Goal: Task Accomplishment & Management: Use online tool/utility

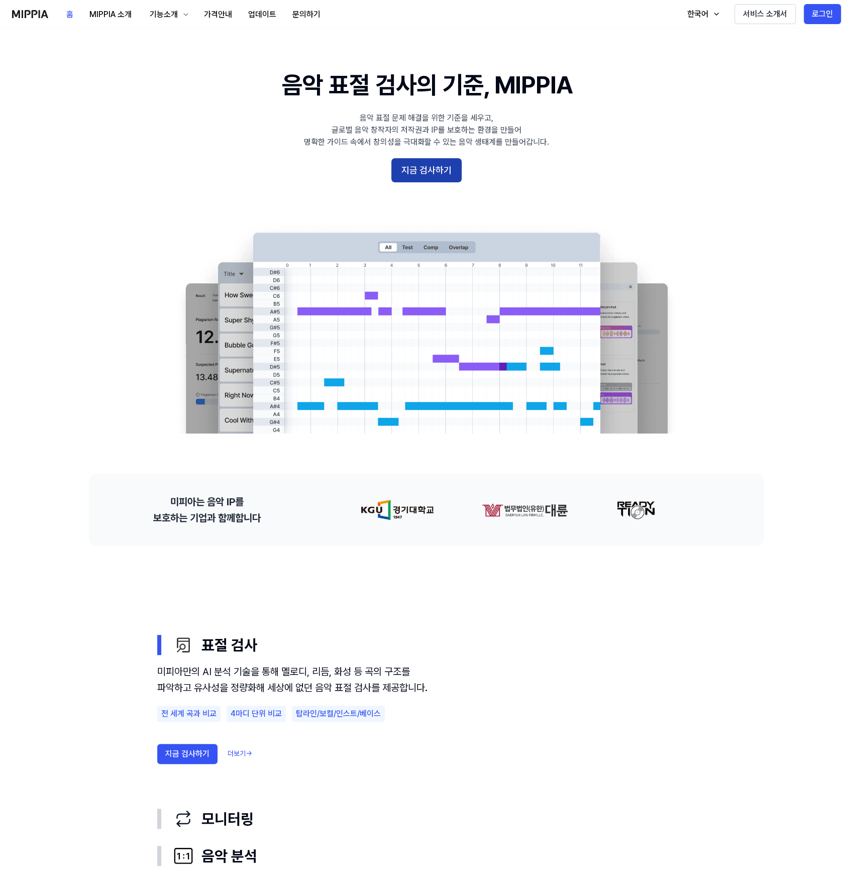
click at [422, 172] on button "지금 검사하기" at bounding box center [426, 170] width 70 height 24
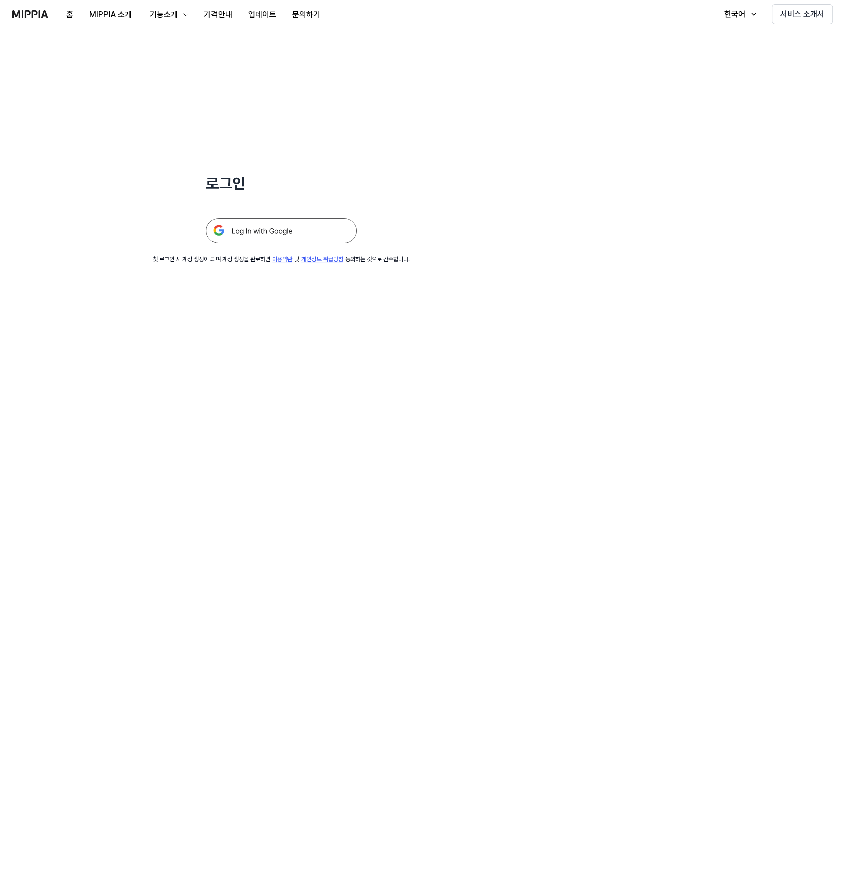
click at [317, 229] on img at bounding box center [281, 230] width 151 height 25
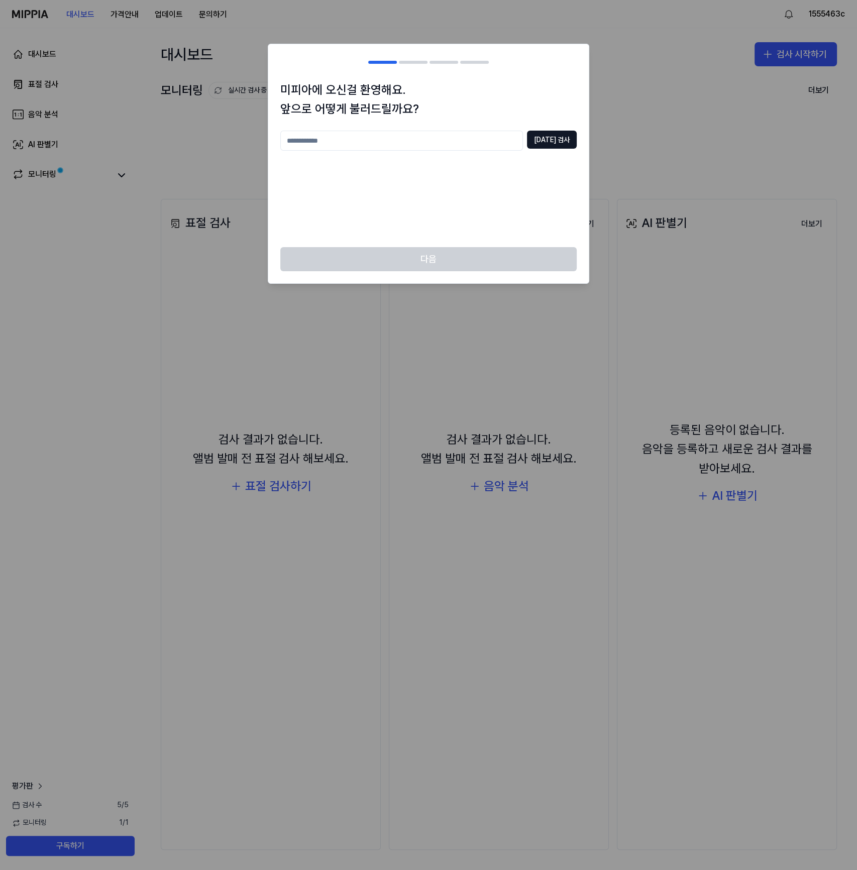
click at [410, 140] on input "text" at bounding box center [401, 141] width 243 height 20
type input "*"
type input "**"
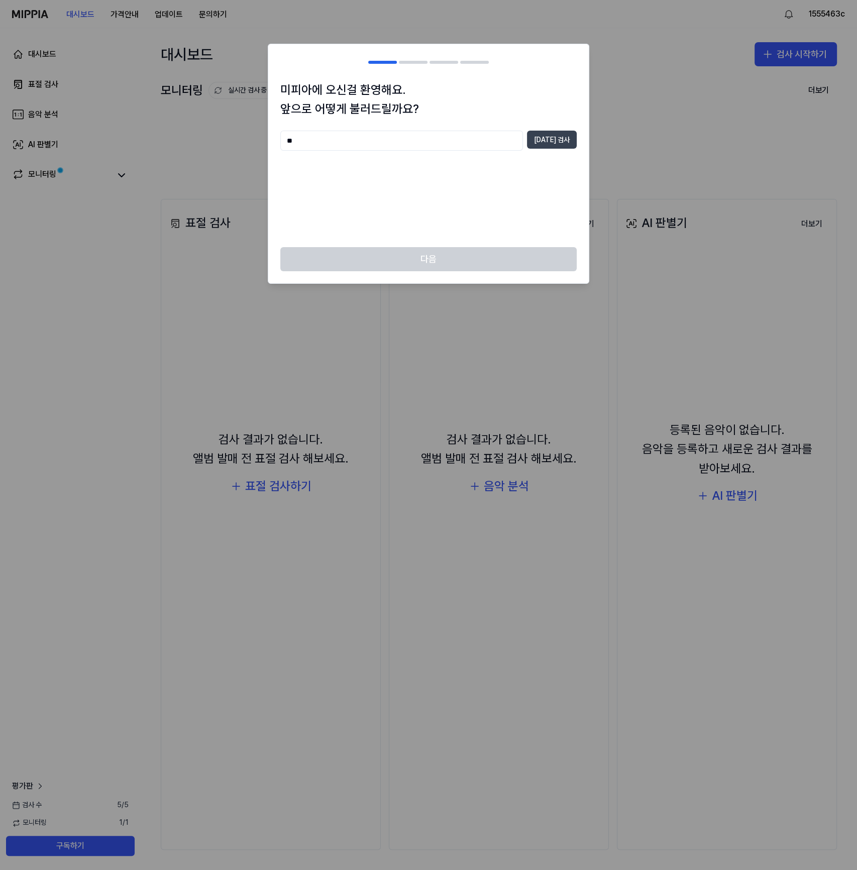
click at [569, 142] on button "중복 검사" at bounding box center [552, 140] width 50 height 18
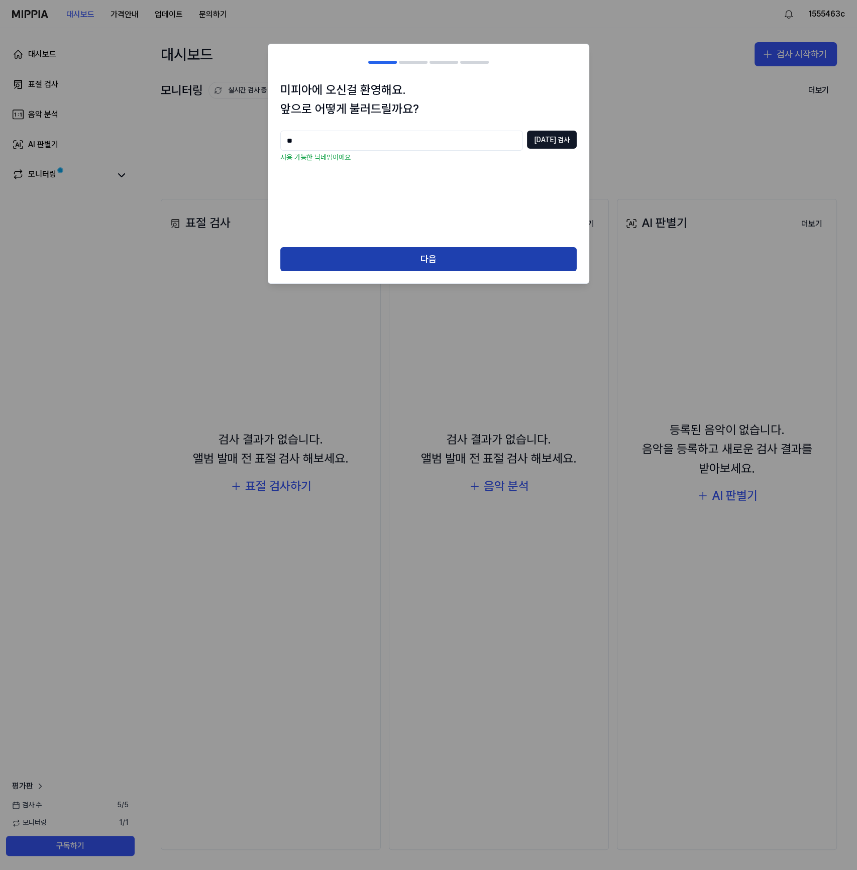
click at [447, 257] on button "다음" at bounding box center [428, 259] width 296 height 24
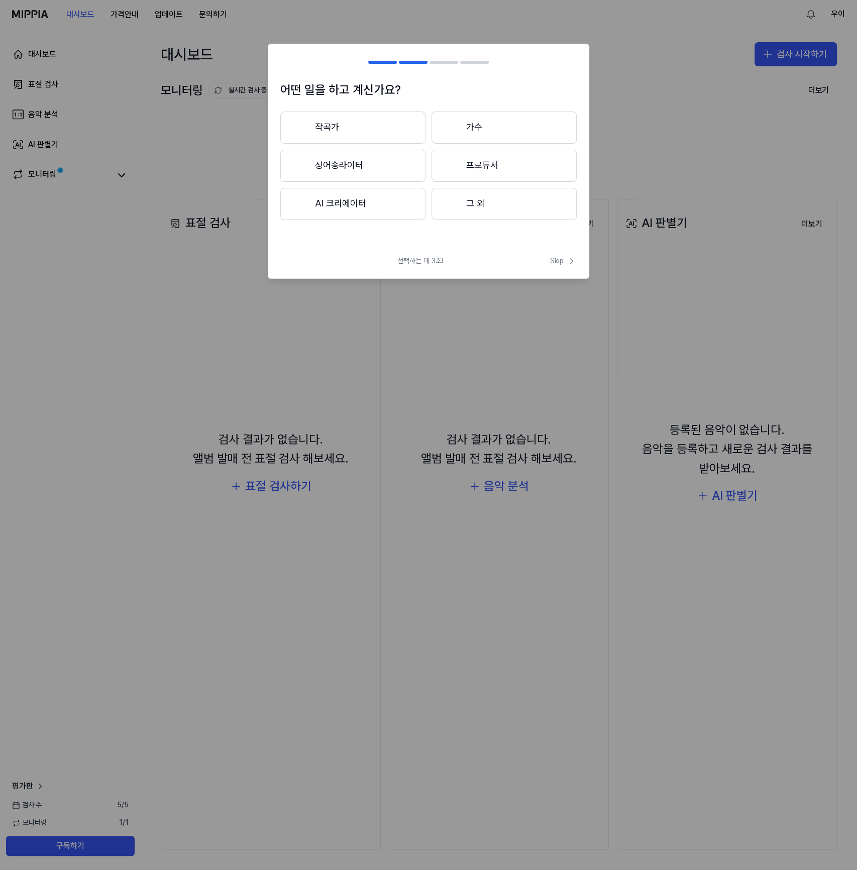
click at [481, 206] on button "그 외" at bounding box center [504, 204] width 145 height 32
click at [499, 166] on button "3년 이상" at bounding box center [504, 166] width 145 height 33
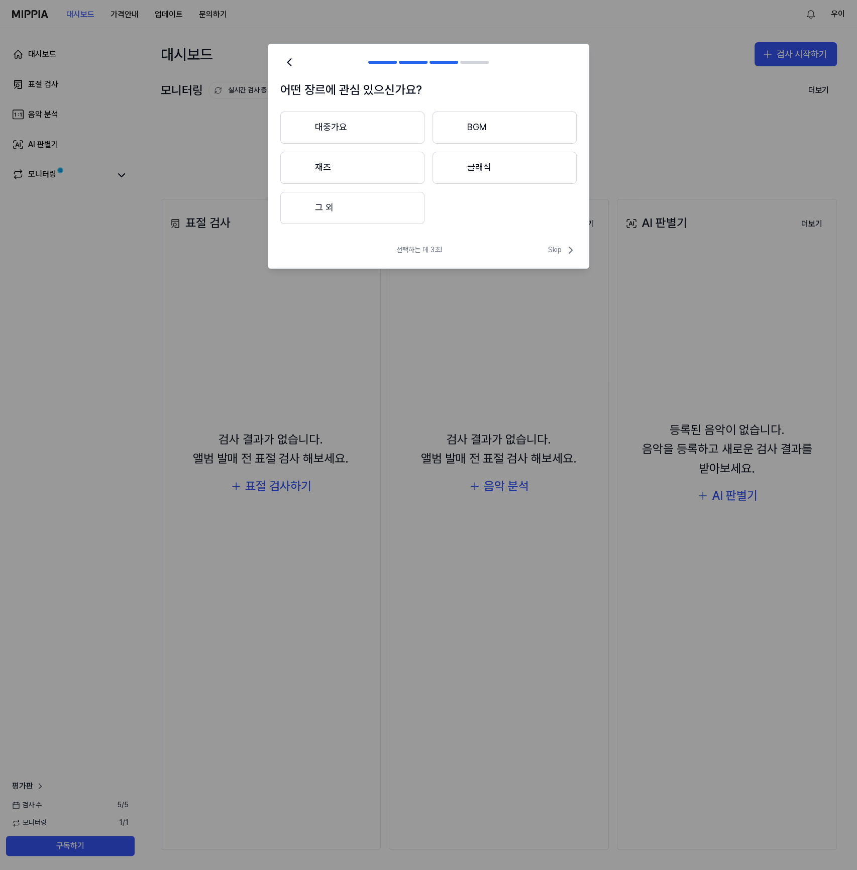
click at [372, 128] on button "대중가요" at bounding box center [352, 128] width 144 height 32
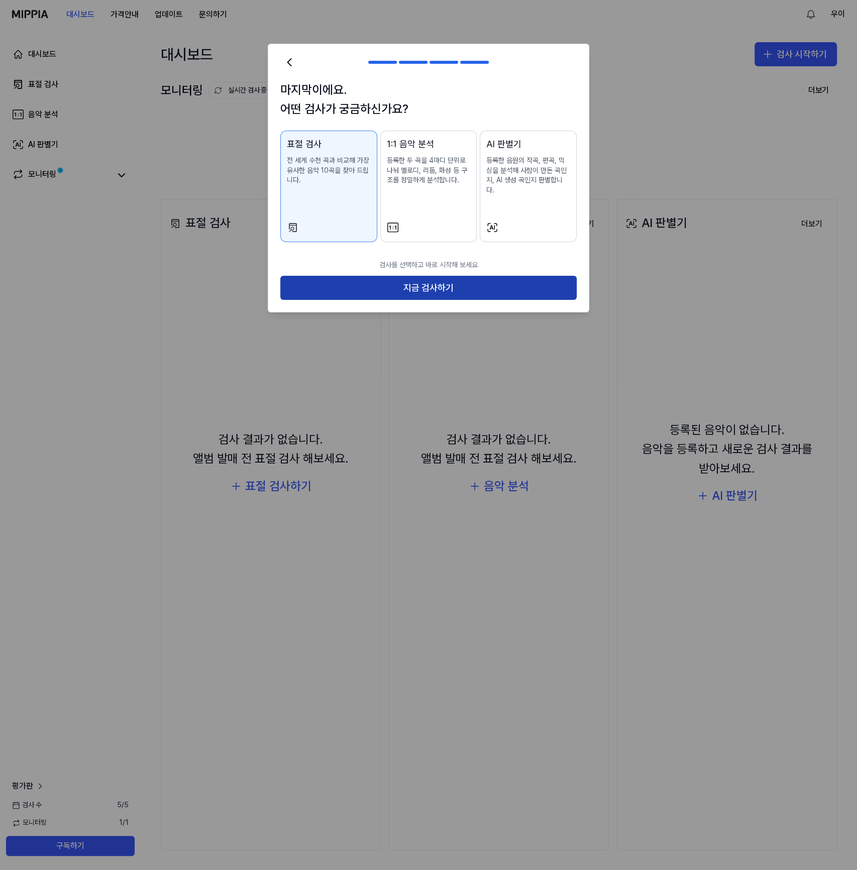
click at [425, 276] on button "지금 검사하기" at bounding box center [428, 288] width 296 height 24
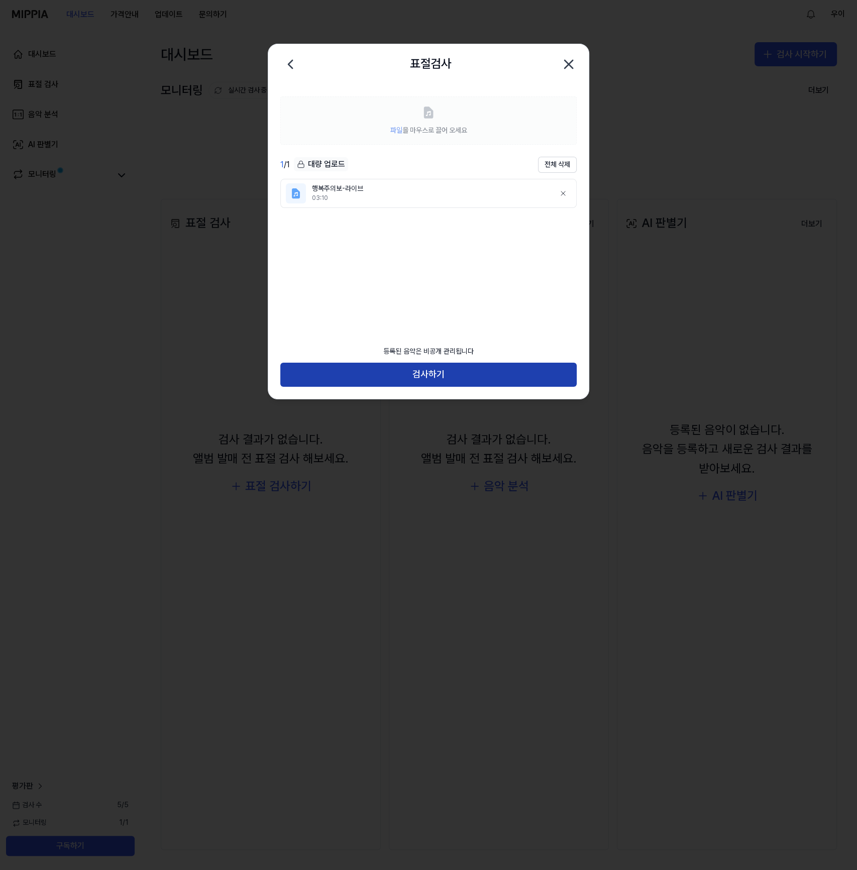
click at [436, 375] on button "검사하기" at bounding box center [428, 375] width 296 height 24
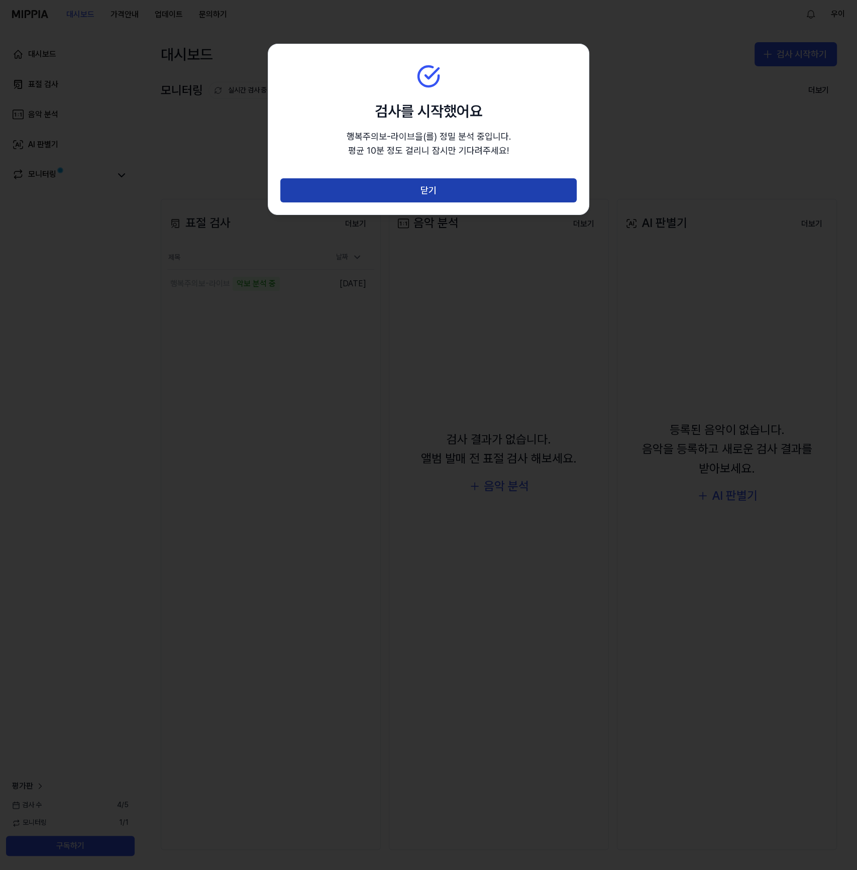
click at [435, 184] on button "닫기" at bounding box center [428, 190] width 296 height 24
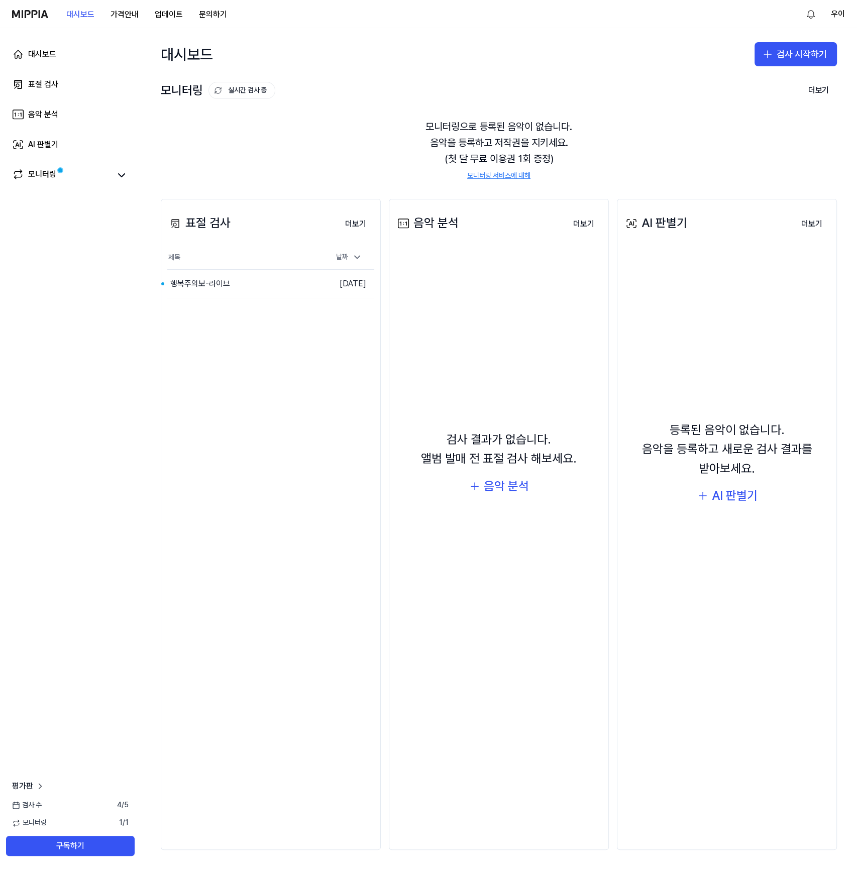
click at [65, 418] on div "대시보드 표절 검사 음악 분석 AI 판별기 모니터링 평가판 검사 수 4 / 5 모니터링 1 / 1 구독하기" at bounding box center [70, 449] width 141 height 842
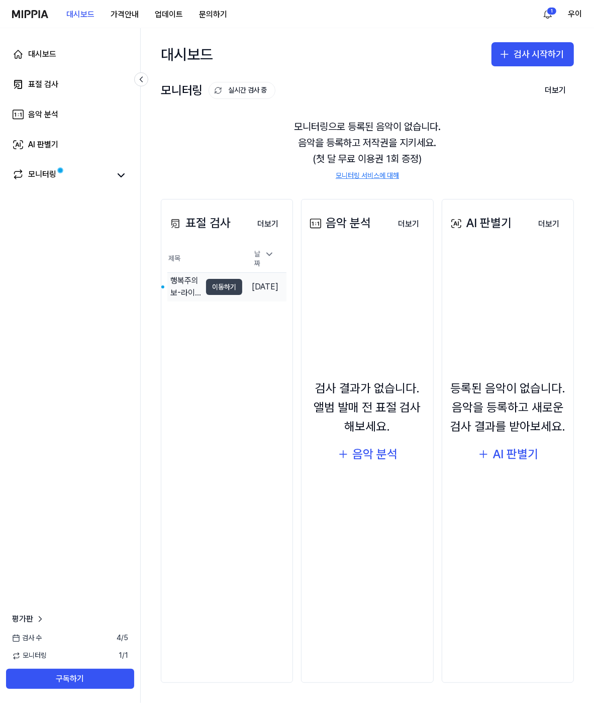
click at [217, 284] on button "이동하기" at bounding box center [224, 287] width 36 height 16
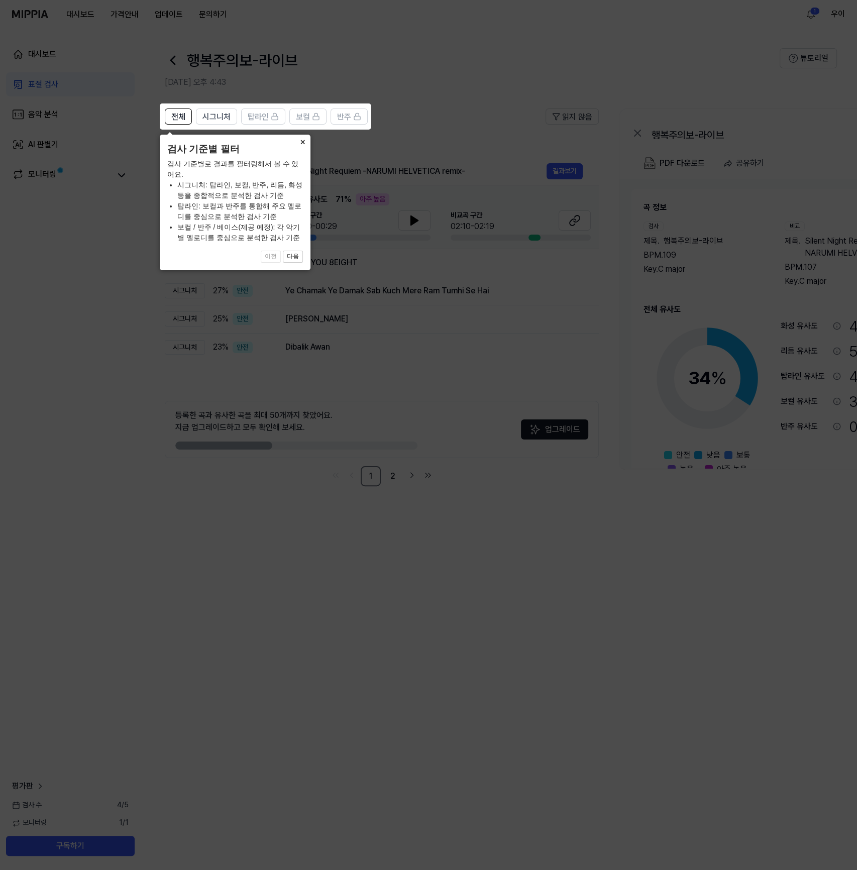
click at [101, 293] on icon at bounding box center [428, 435] width 857 height 870
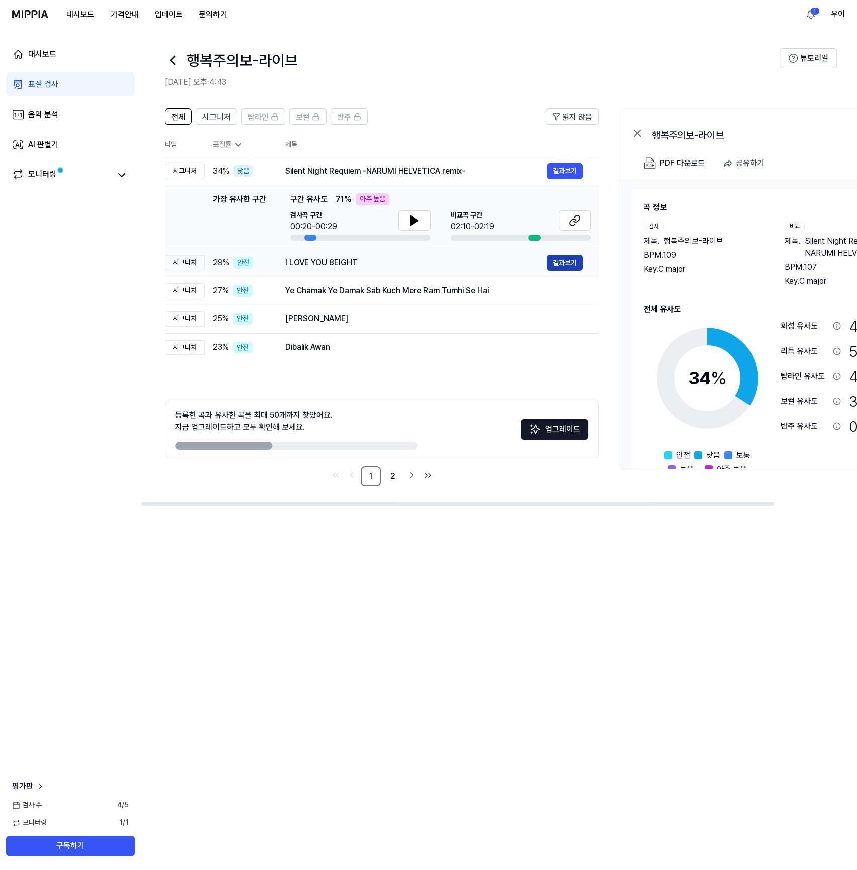
click at [564, 263] on button "결과보기" at bounding box center [565, 263] width 36 height 16
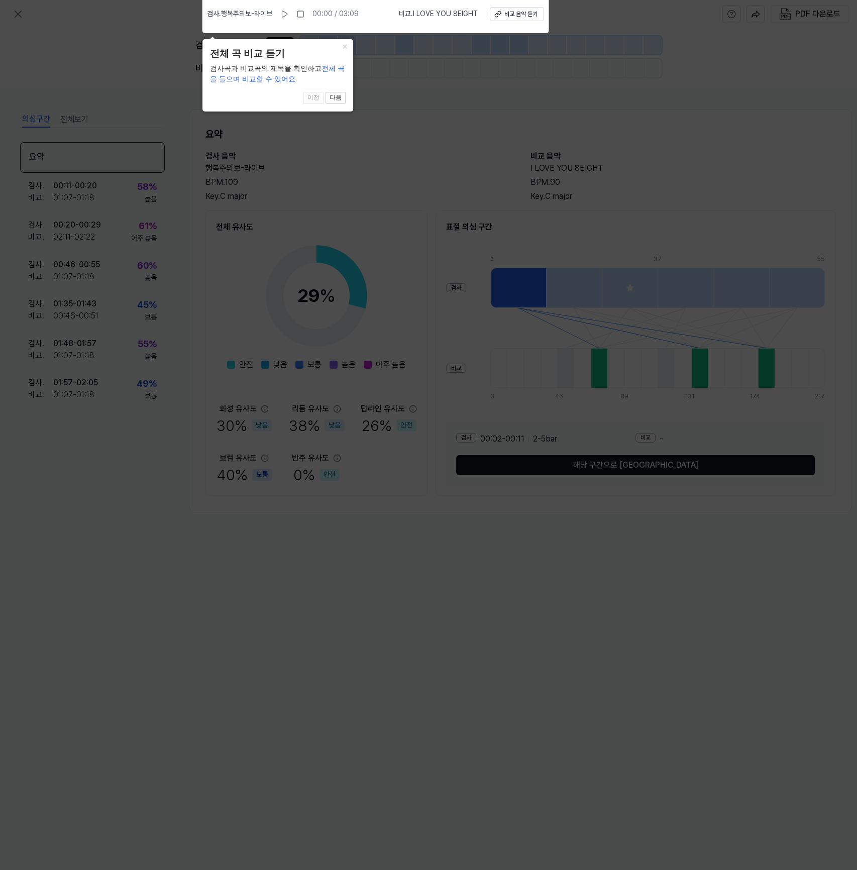
click at [458, 107] on icon at bounding box center [428, 432] width 857 height 875
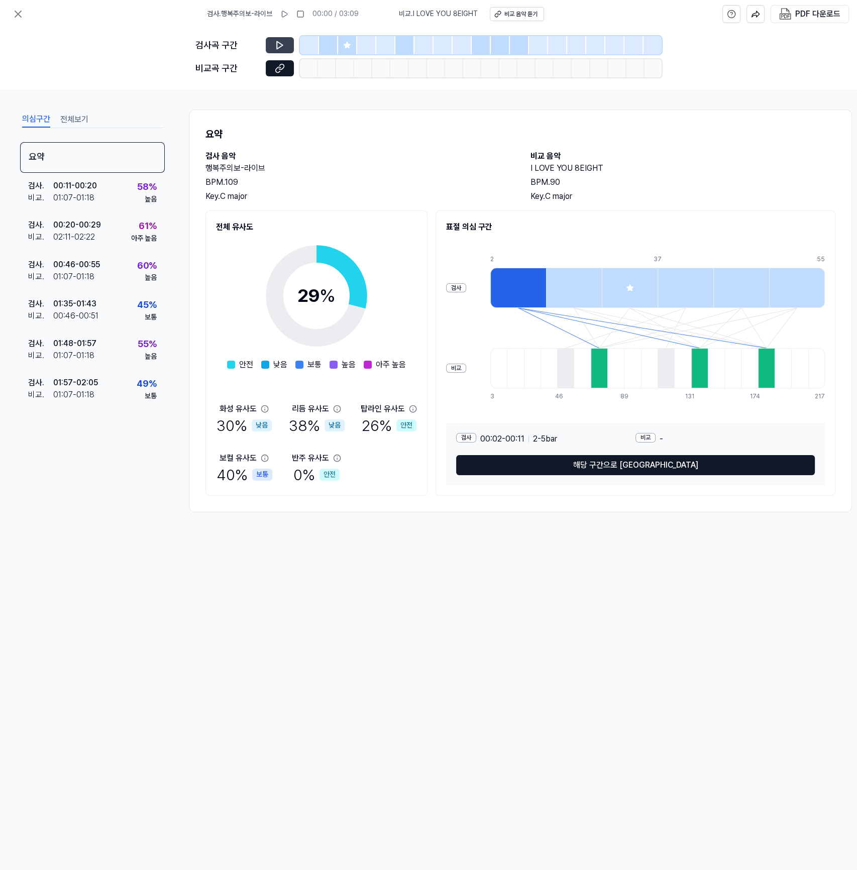
click at [281, 41] on icon at bounding box center [280, 45] width 10 height 10
click at [277, 40] on icon at bounding box center [280, 45] width 10 height 10
click at [289, 48] on button at bounding box center [280, 45] width 28 height 16
click at [345, 43] on icon at bounding box center [347, 45] width 8 height 8
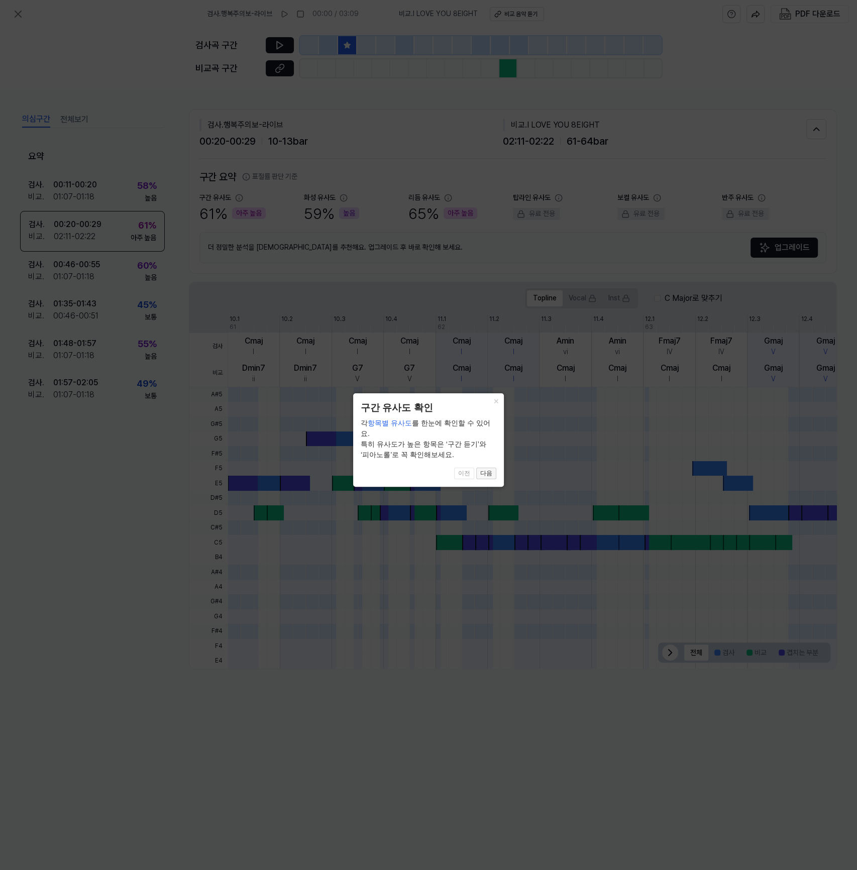
click at [492, 468] on button "다음" at bounding box center [486, 474] width 20 height 12
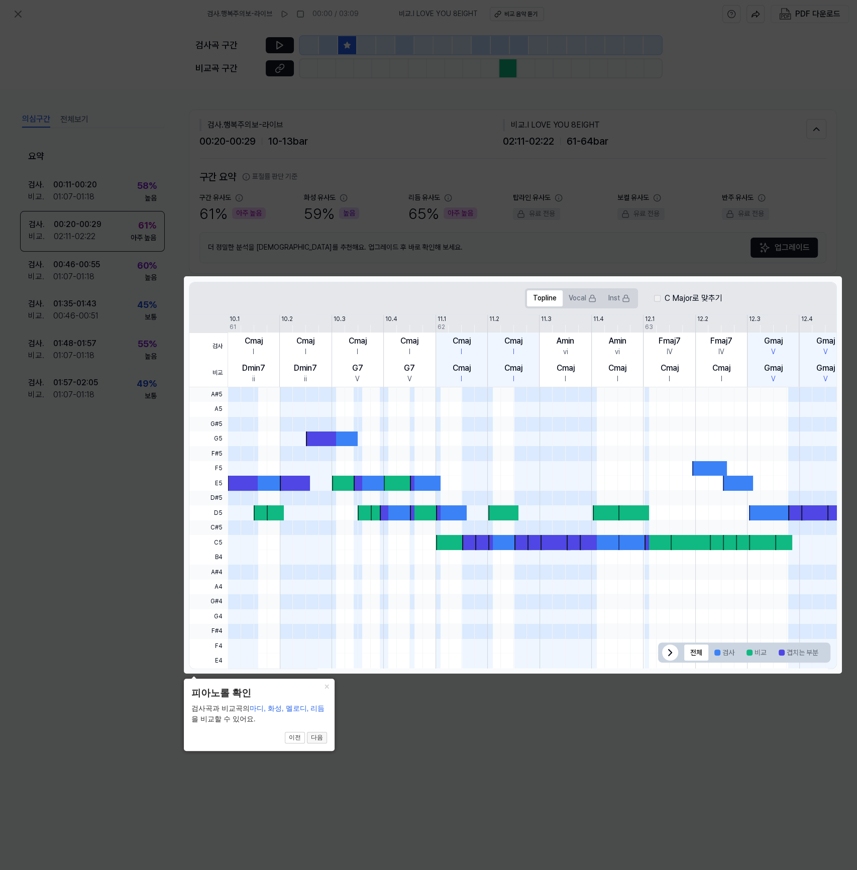
click at [318, 736] on button "다음" at bounding box center [317, 738] width 20 height 12
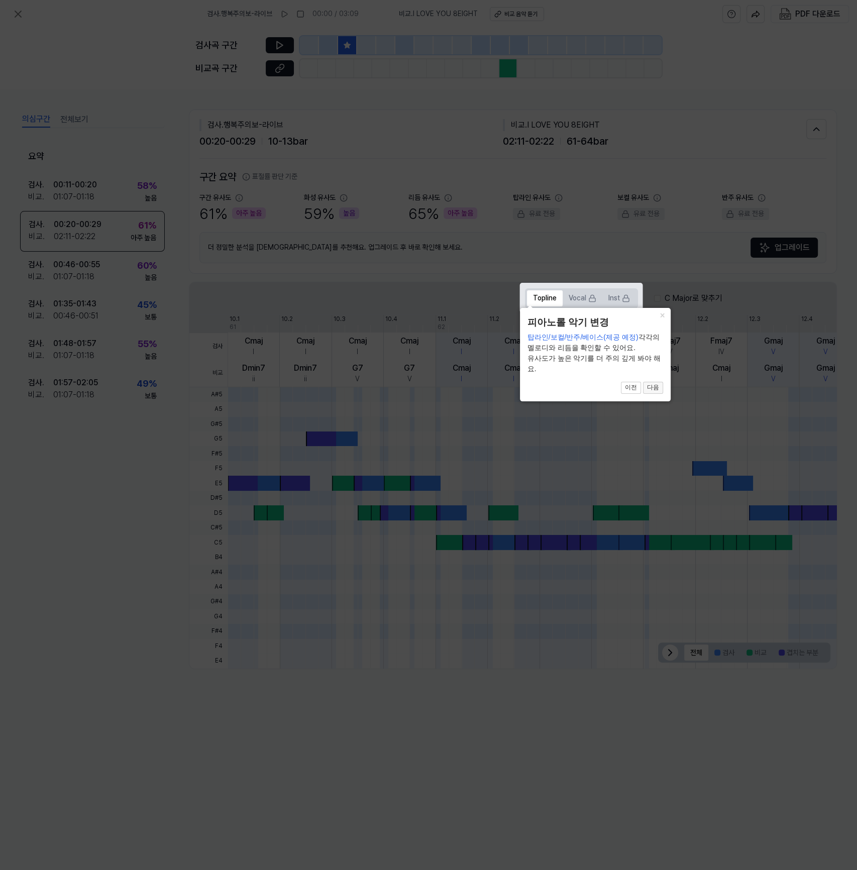
click at [652, 389] on button "다음" at bounding box center [653, 388] width 20 height 12
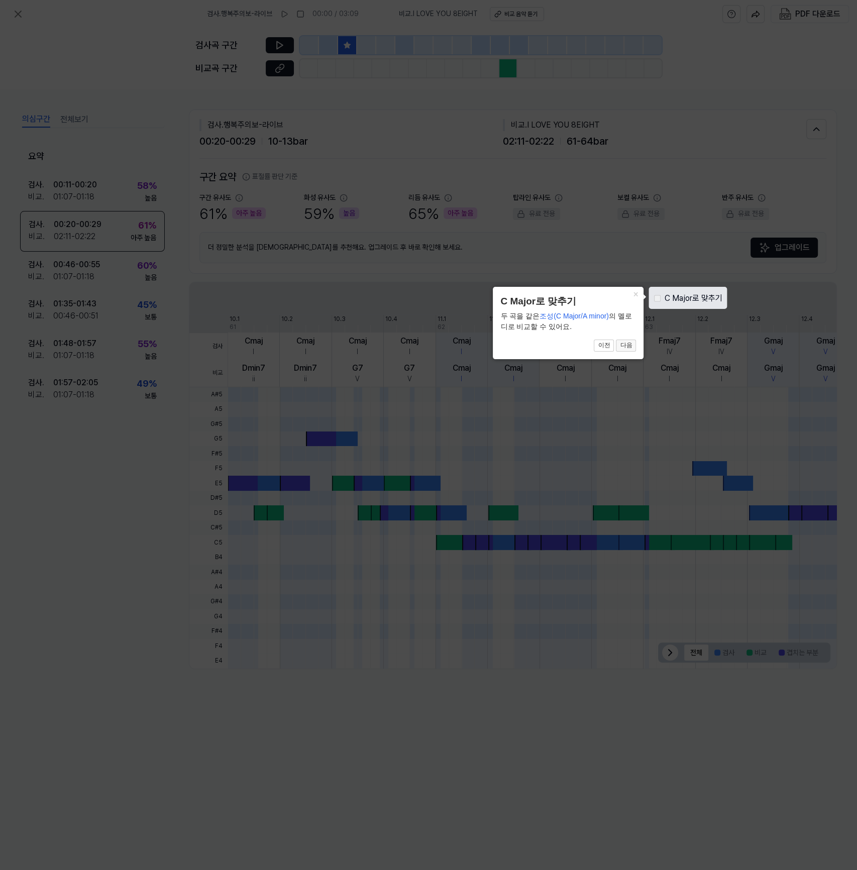
click at [632, 344] on button "다음" at bounding box center [626, 346] width 20 height 12
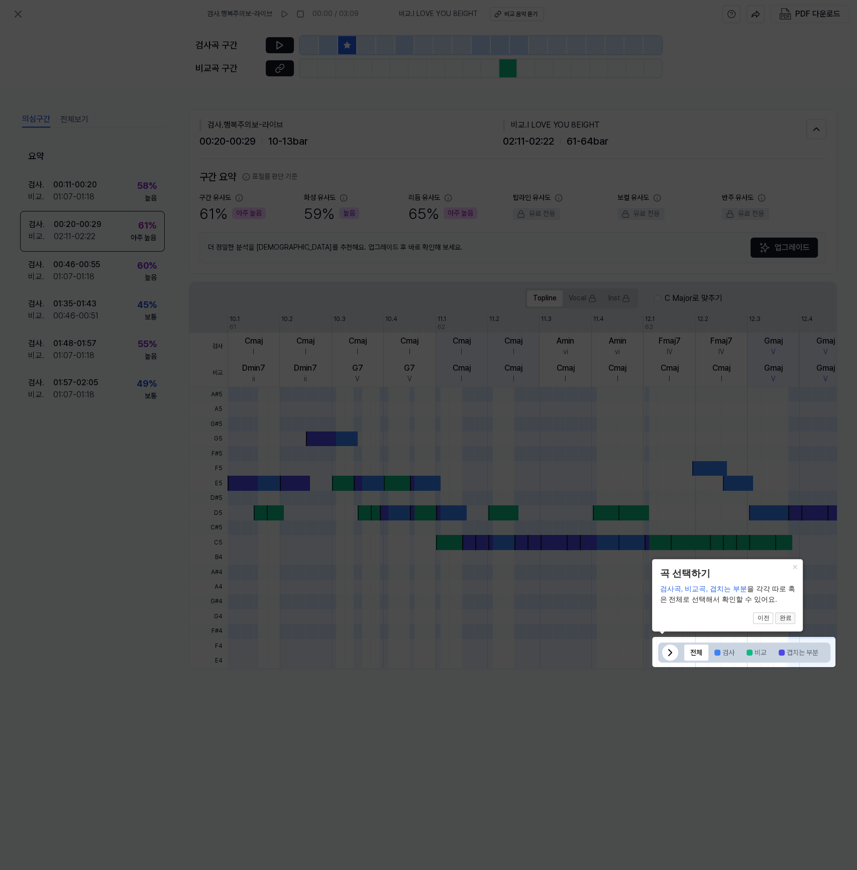
click at [785, 616] on button "완료" at bounding box center [785, 619] width 20 height 12
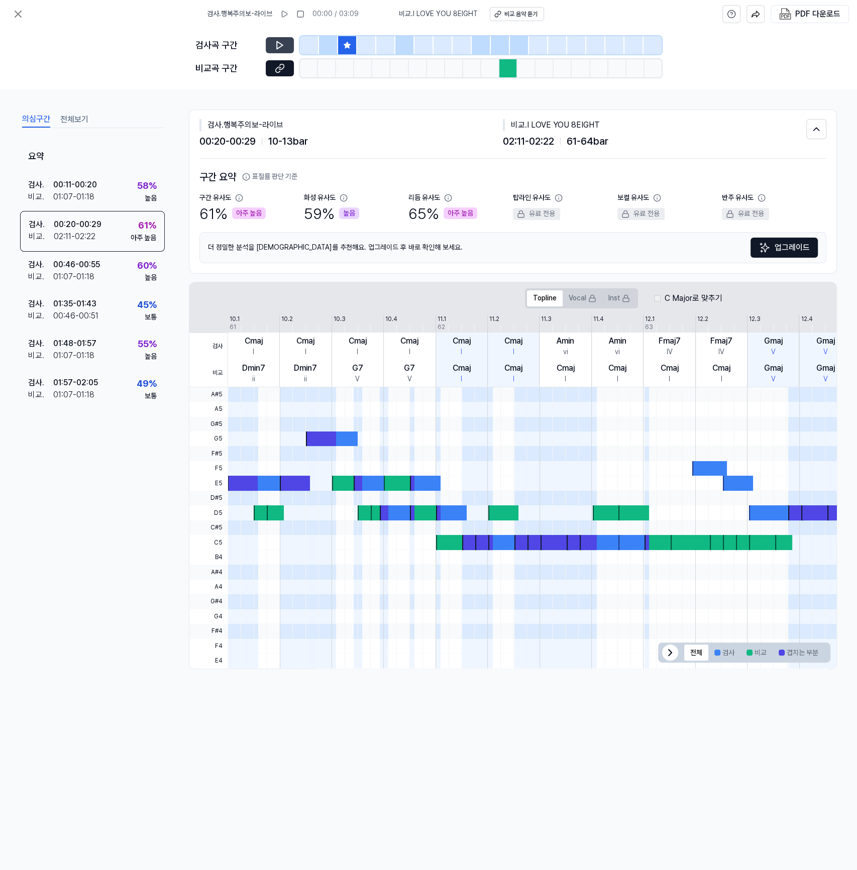
click at [284, 43] on icon at bounding box center [280, 45] width 10 height 10
click at [636, 137] on div "02:11 - 02:22 61 - 64 bar" at bounding box center [655, 141] width 304 height 16
click at [539, 136] on span "02:11 - 02:22" at bounding box center [528, 141] width 51 height 16
drag, startPoint x: 528, startPoint y: 125, endPoint x: 607, endPoint y: 124, distance: 79.4
click at [607, 124] on div "비교 . I LOVE YOU 8EIGHT" at bounding box center [655, 125] width 304 height 12
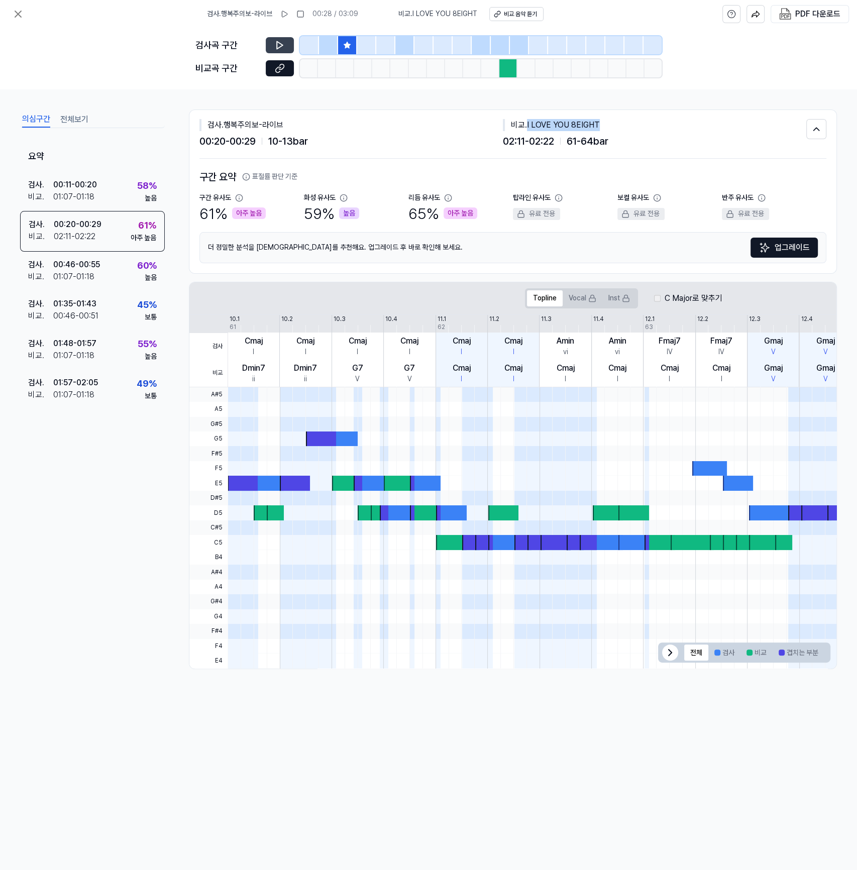
copy div "I LOVE YOU 8EIGHT"
click at [275, 43] on icon at bounding box center [280, 45] width 10 height 10
click at [25, 16] on button at bounding box center [18, 14] width 20 height 20
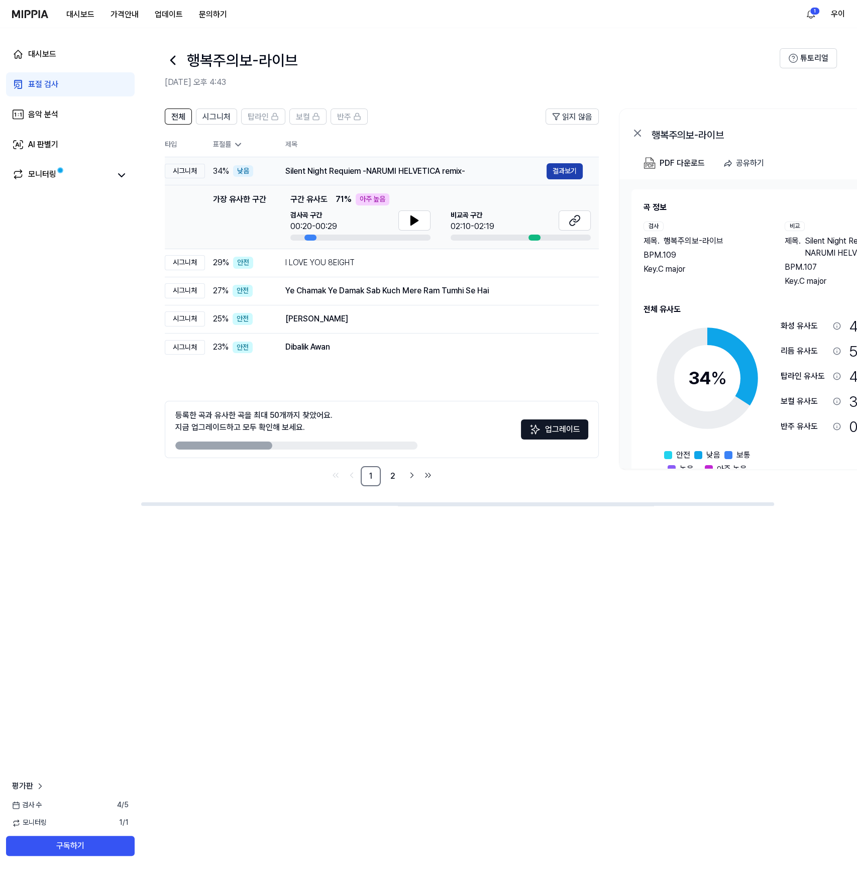
click at [564, 171] on button "결과보기" at bounding box center [565, 171] width 36 height 16
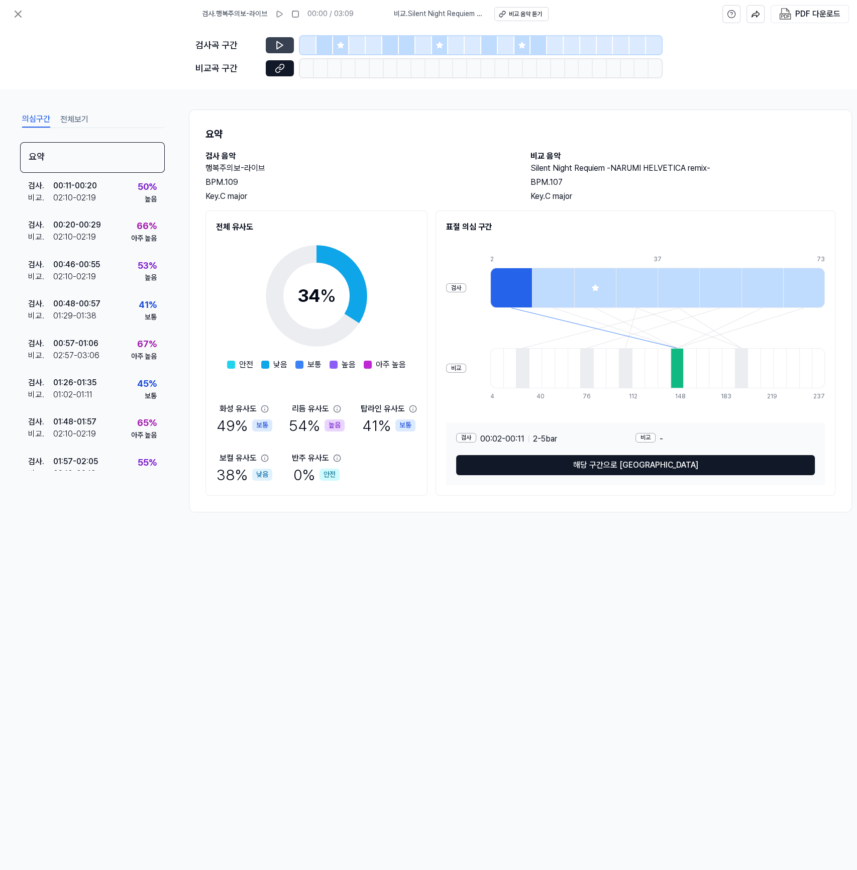
click at [272, 40] on button at bounding box center [280, 45] width 28 height 16
click at [285, 46] on button at bounding box center [280, 45] width 28 height 16
click at [288, 47] on button at bounding box center [280, 45] width 28 height 16
click at [268, 39] on button at bounding box center [280, 45] width 28 height 16
click at [679, 365] on div at bounding box center [677, 368] width 13 height 40
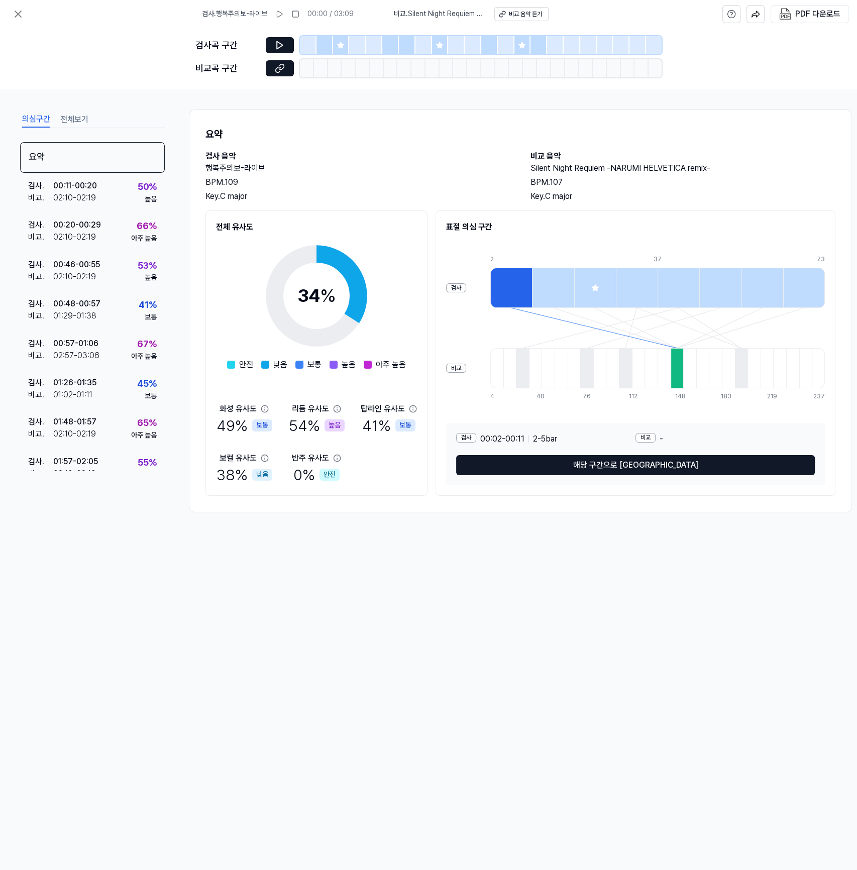
click at [587, 477] on div "검사 00:02 - 00:11 2 - 5 bar 비교 - 해당 구간으로 이동" at bounding box center [635, 454] width 379 height 62
click at [592, 463] on button "해당 구간으로 이동" at bounding box center [635, 465] width 359 height 20
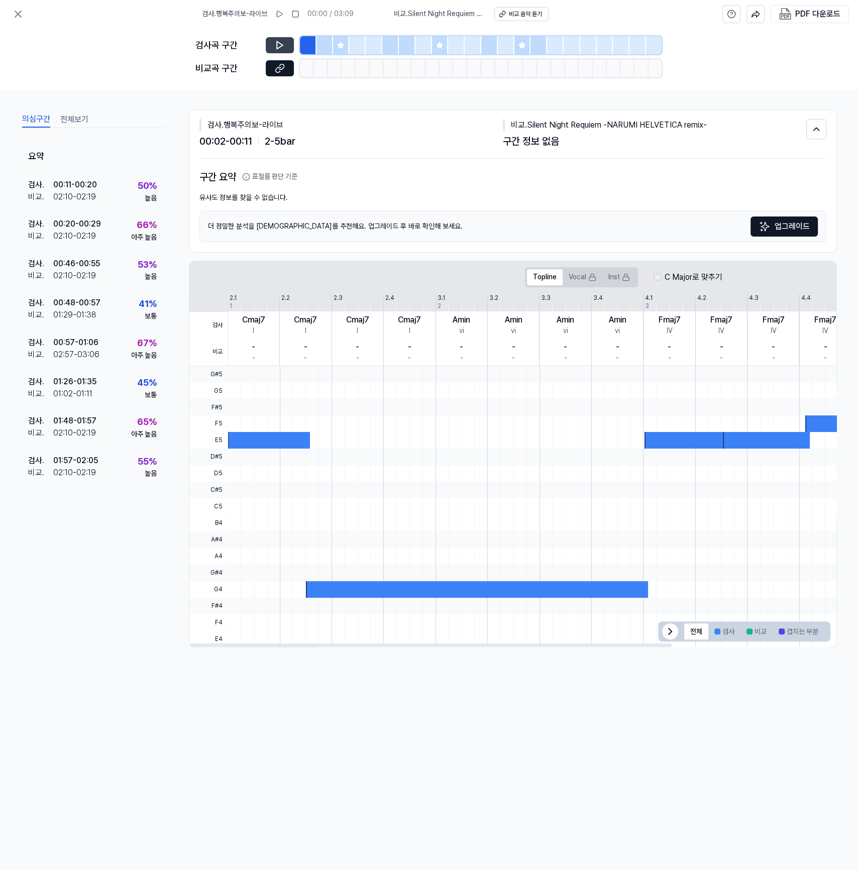
click at [288, 45] on button at bounding box center [280, 45] width 28 height 16
click at [277, 69] on icon at bounding box center [280, 68] width 10 height 10
drag, startPoint x: 530, startPoint y: 125, endPoint x: 736, endPoint y: 131, distance: 205.6
click at [736, 131] on div "비교 . Silent Night Requiem -NARUMI HELVETICA remix- 구간 정보 없음" at bounding box center [655, 134] width 304 height 30
click at [606, 129] on div "비교 . Silent Night Requiem -NARUMI HELVETICA remix-" at bounding box center [655, 125] width 304 height 12
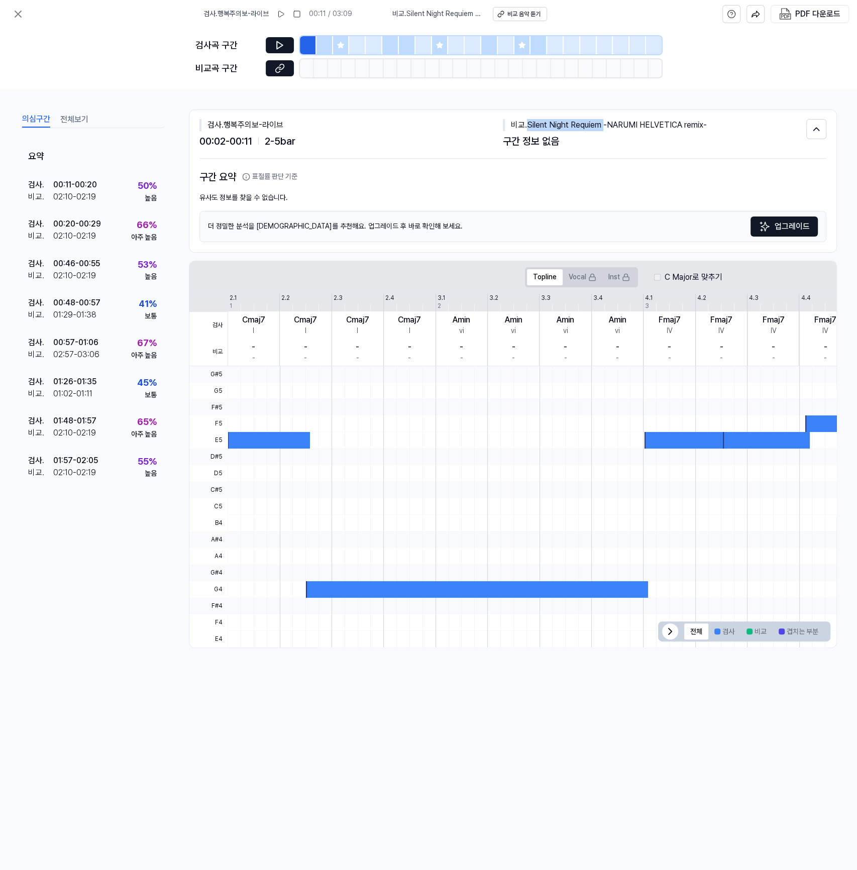
drag, startPoint x: 528, startPoint y: 124, endPoint x: 605, endPoint y: 127, distance: 76.9
click at [605, 127] on div "비교 . Silent Night Requiem -NARUMI HELVETICA remix-" at bounding box center [655, 125] width 304 height 12
copy div "Silent Night Requiem"
click at [23, 9] on icon at bounding box center [18, 14] width 12 height 12
